Goal: Download file/media

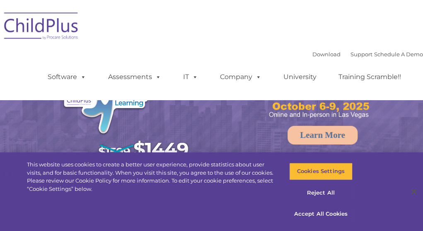
select select "MEDIUM"
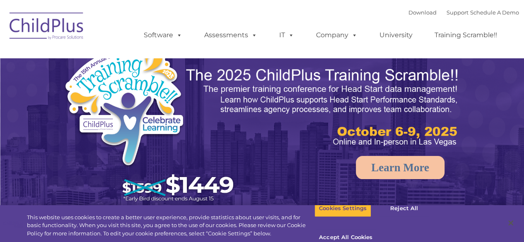
select select "MEDIUM"
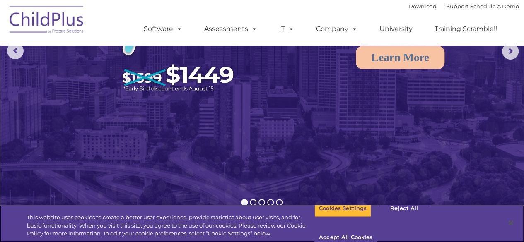
scroll to position [115, 0]
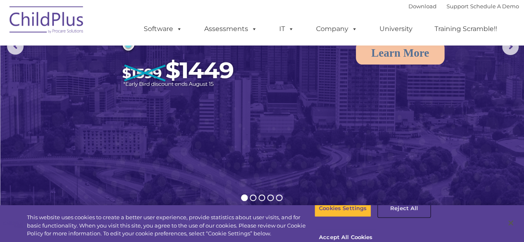
click at [399, 218] on button "Reject All" at bounding box center [404, 208] width 52 height 17
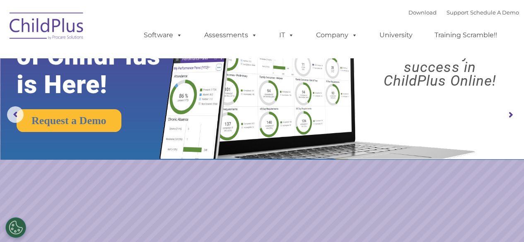
scroll to position [68, 0]
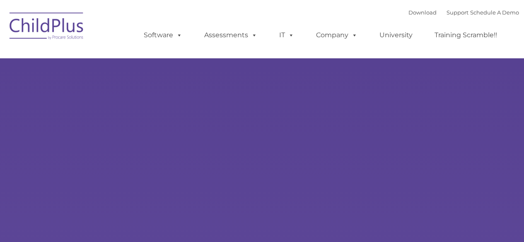
select select "MEDIUM"
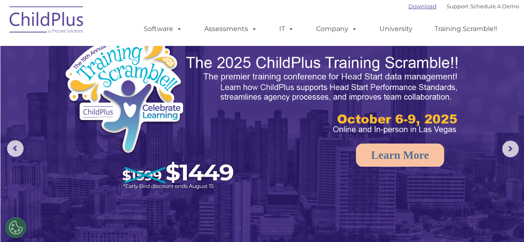
click at [414, 9] on link "Download" at bounding box center [423, 6] width 28 height 7
